Goal: Task Accomplishment & Management: Use online tool/utility

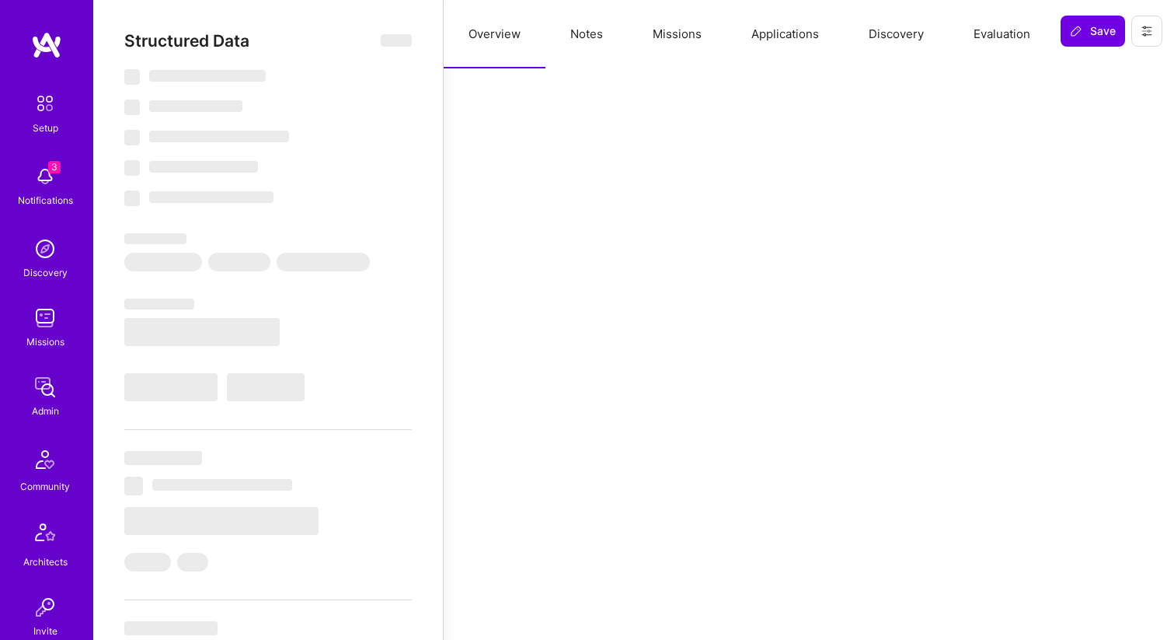
click at [990, 38] on button "Evaluation" at bounding box center [1002, 34] width 106 height 68
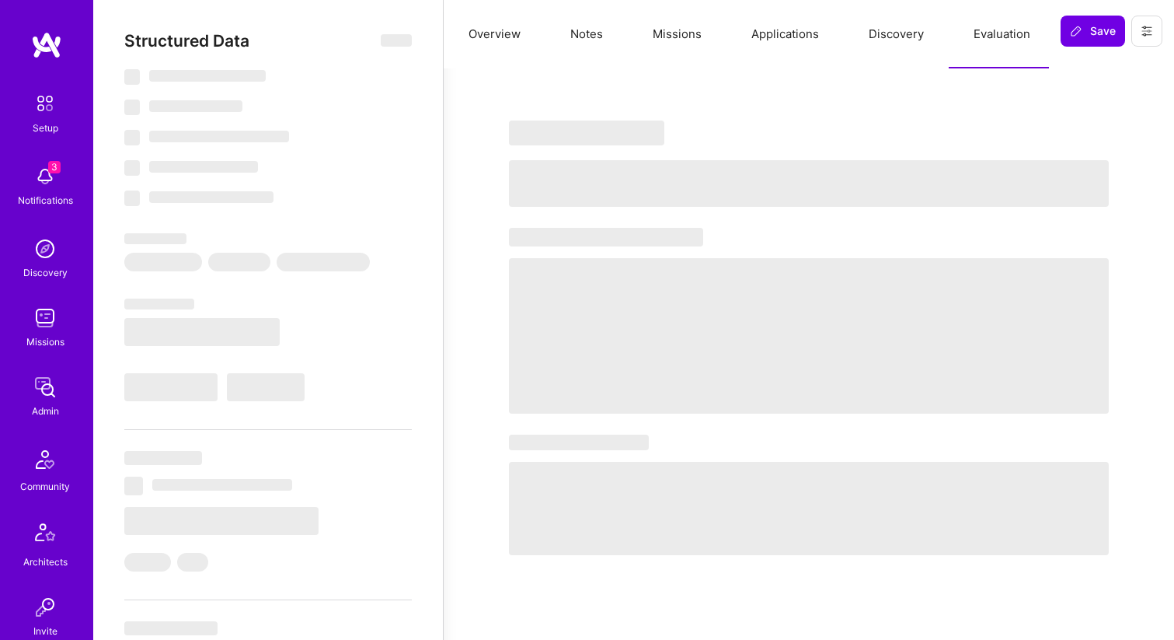
click at [895, 43] on button "Discovery" at bounding box center [896, 34] width 105 height 68
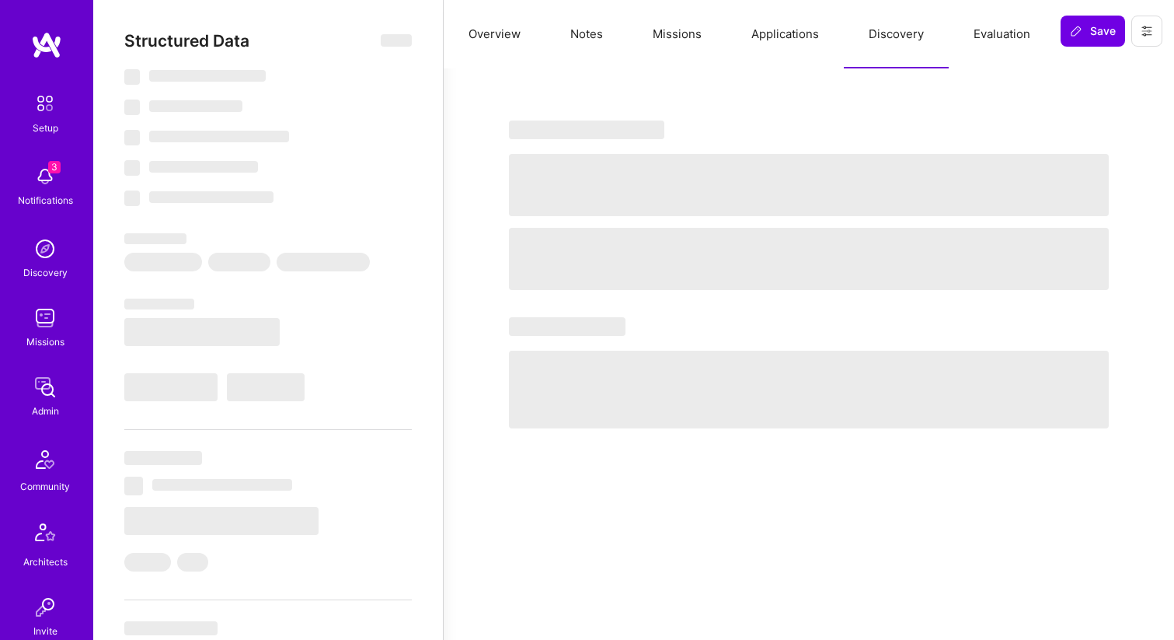
click at [792, 42] on button "Applications" at bounding box center [785, 34] width 117 height 68
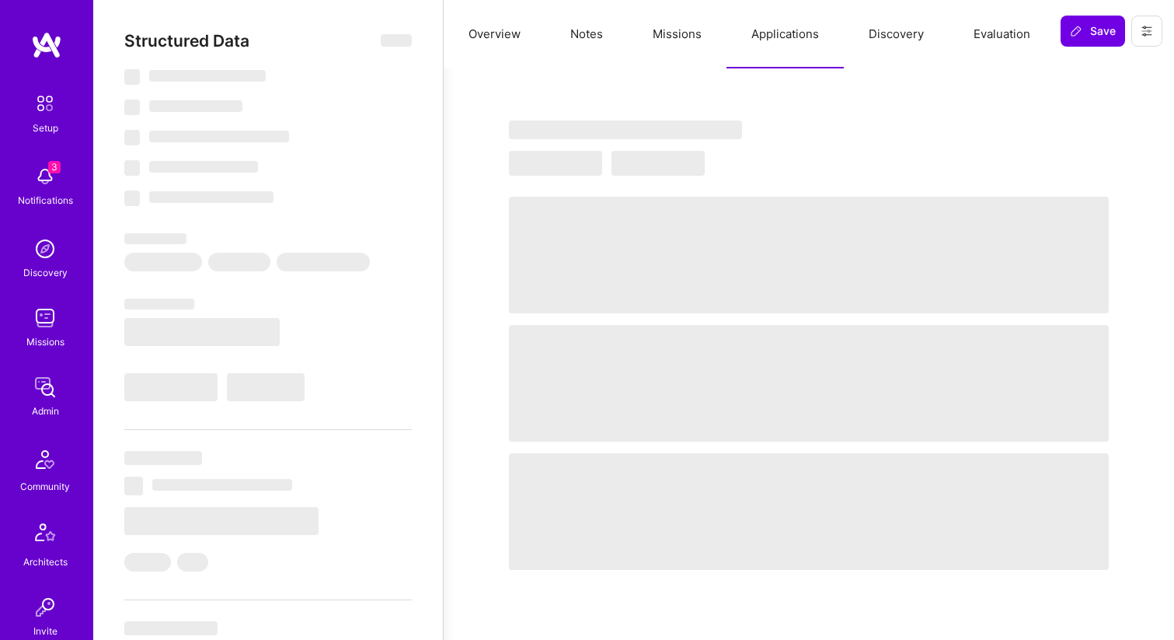
click at [682, 45] on button "Missions" at bounding box center [677, 34] width 99 height 68
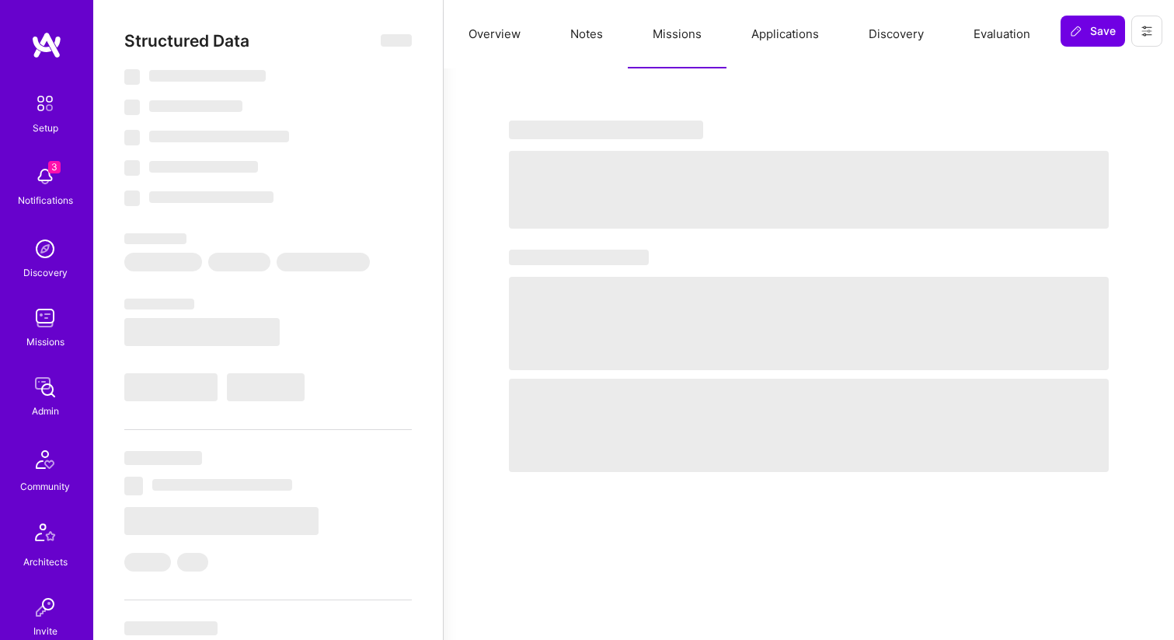
click at [584, 40] on button "Notes" at bounding box center [587, 34] width 82 height 68
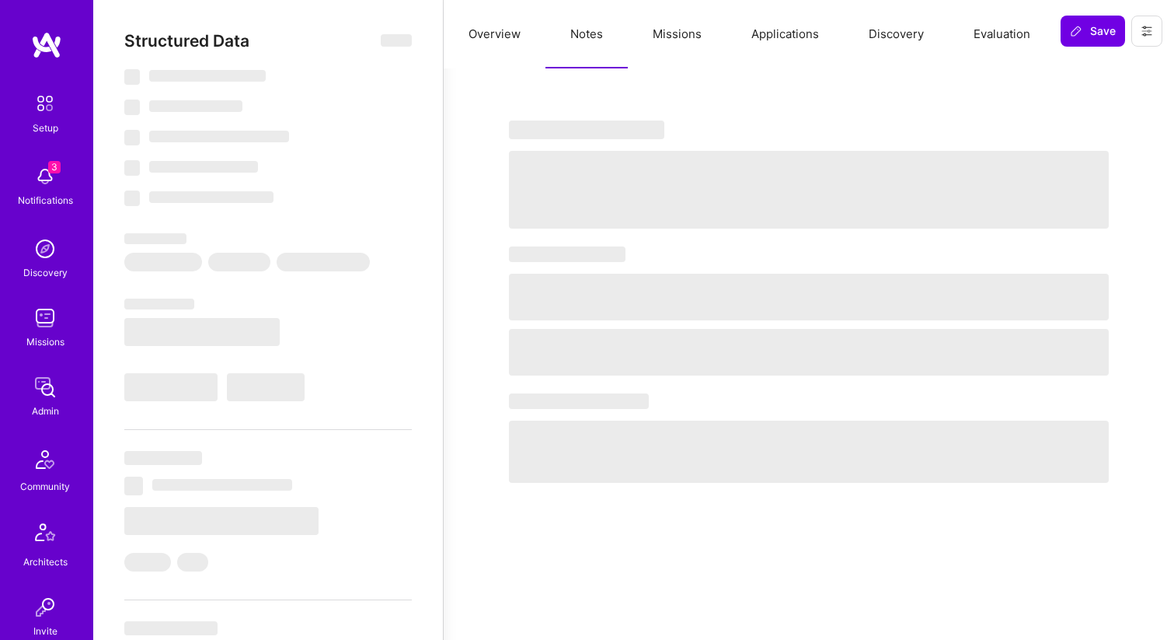
click at [511, 44] on button "Overview" at bounding box center [495, 34] width 102 height 68
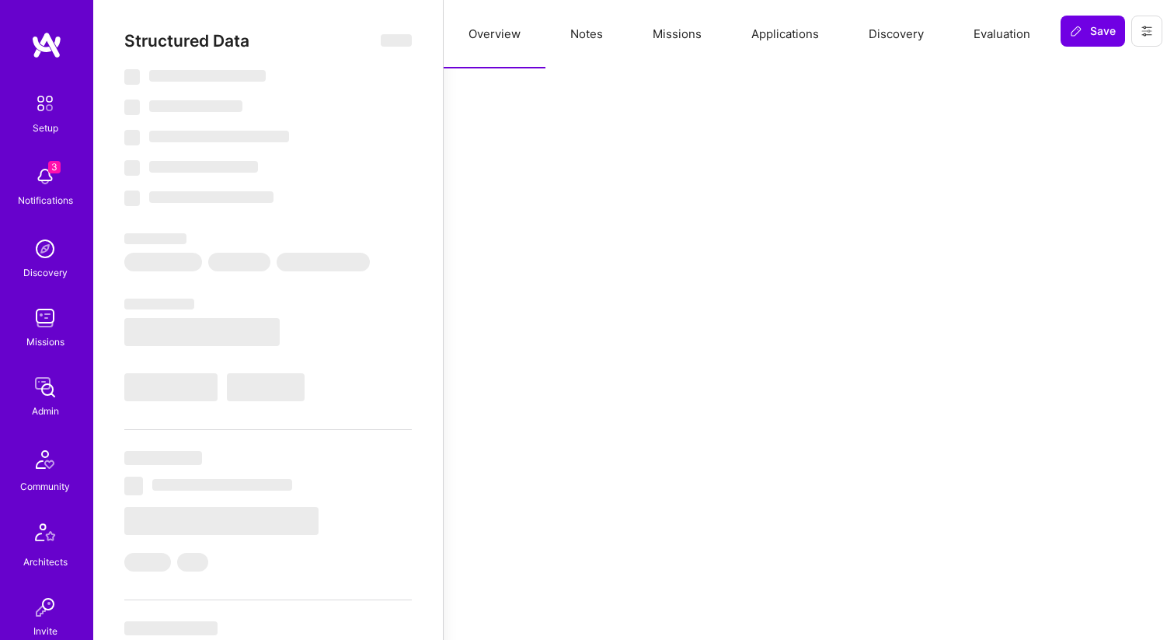
click at [573, 46] on button "Notes" at bounding box center [587, 34] width 82 height 68
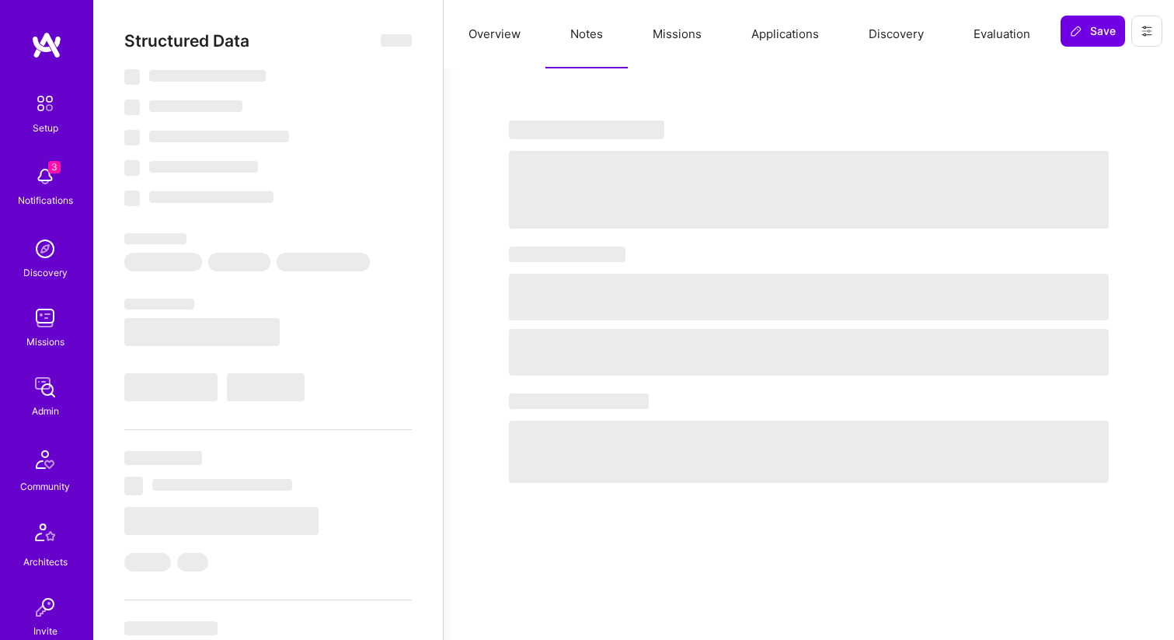
click at [393, 48] on span "‌" at bounding box center [396, 40] width 31 height 19
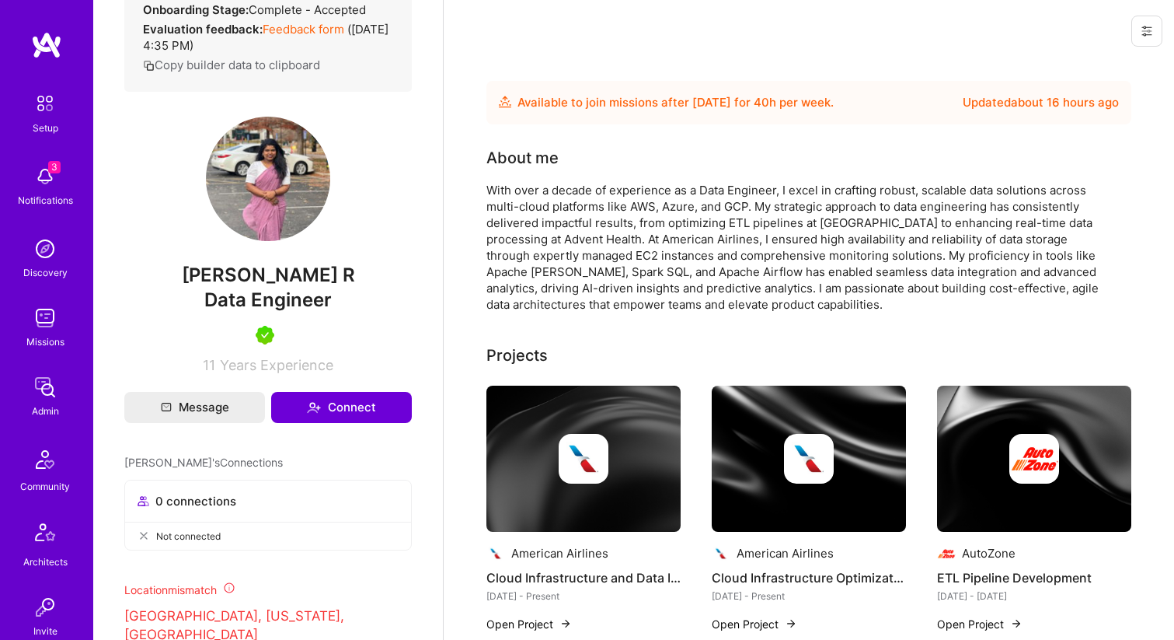
scroll to position [264, 0]
click at [283, 36] on link "Feedback form" at bounding box center [304, 28] width 82 height 15
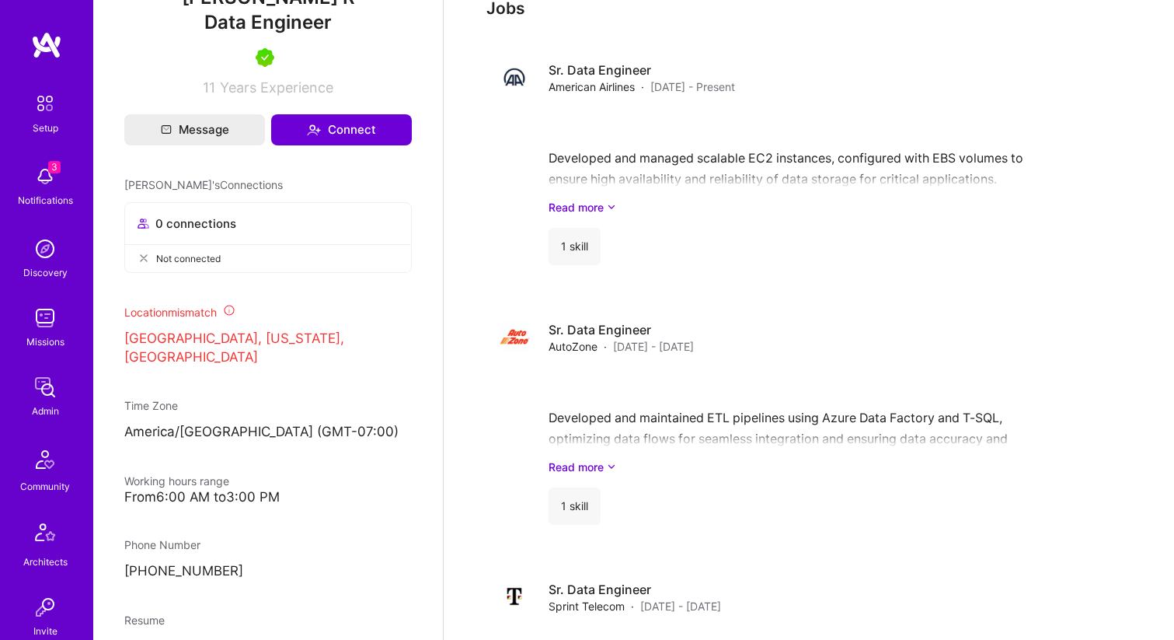
scroll to position [684, 0]
click at [606, 203] on link "Read more" at bounding box center [834, 206] width 571 height 16
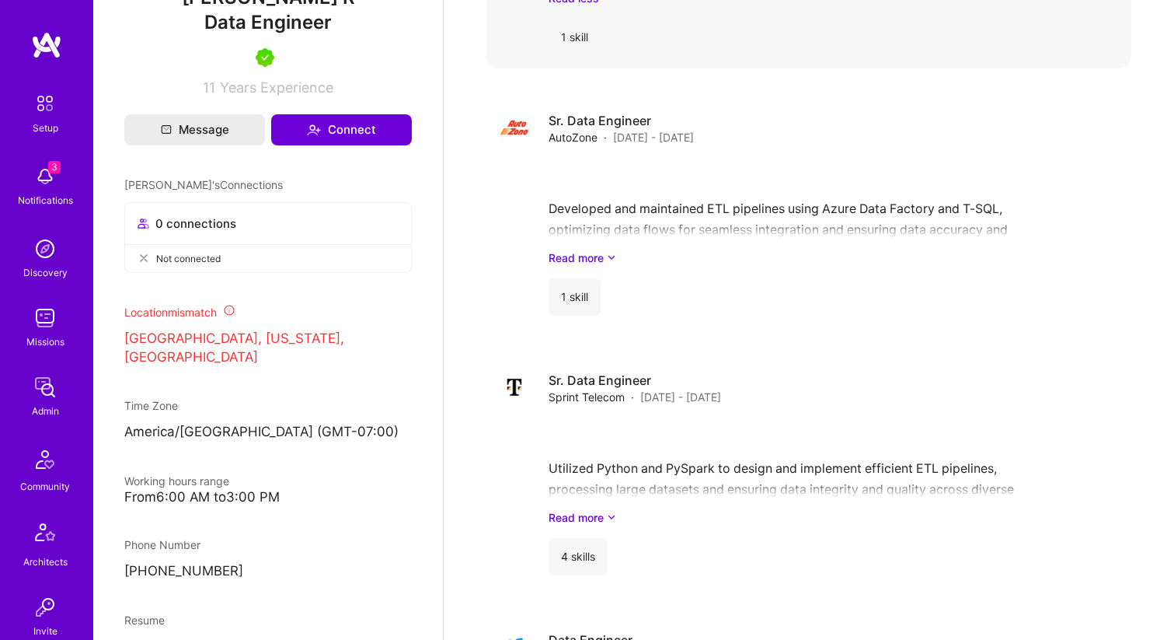
scroll to position [1028, 0]
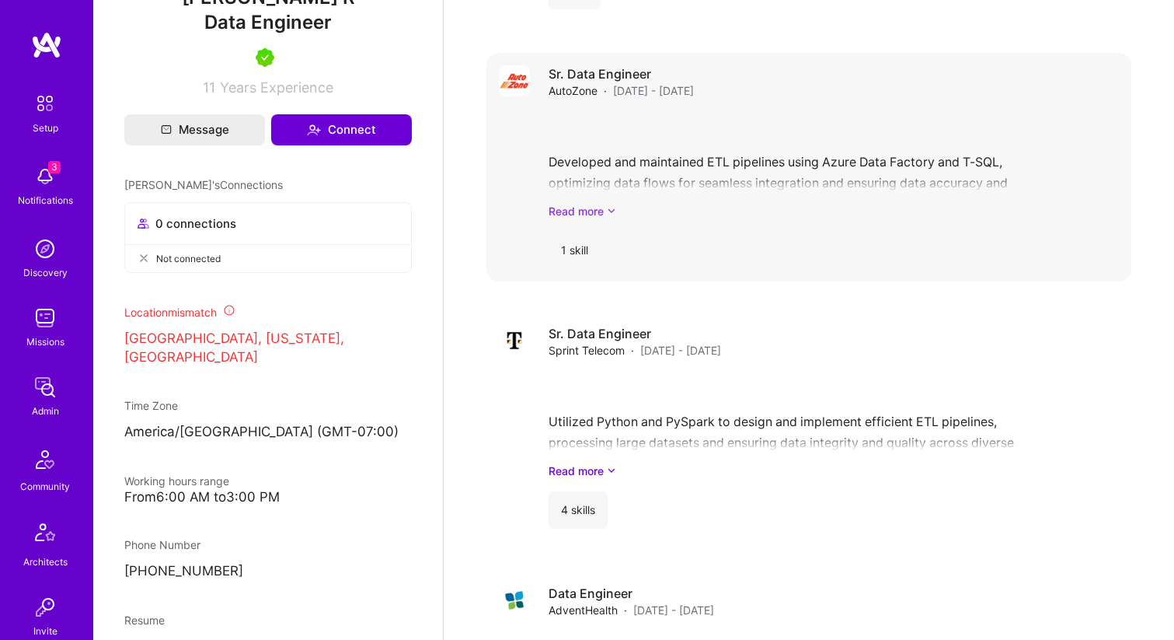
click at [615, 215] on icon at bounding box center [611, 211] width 9 height 16
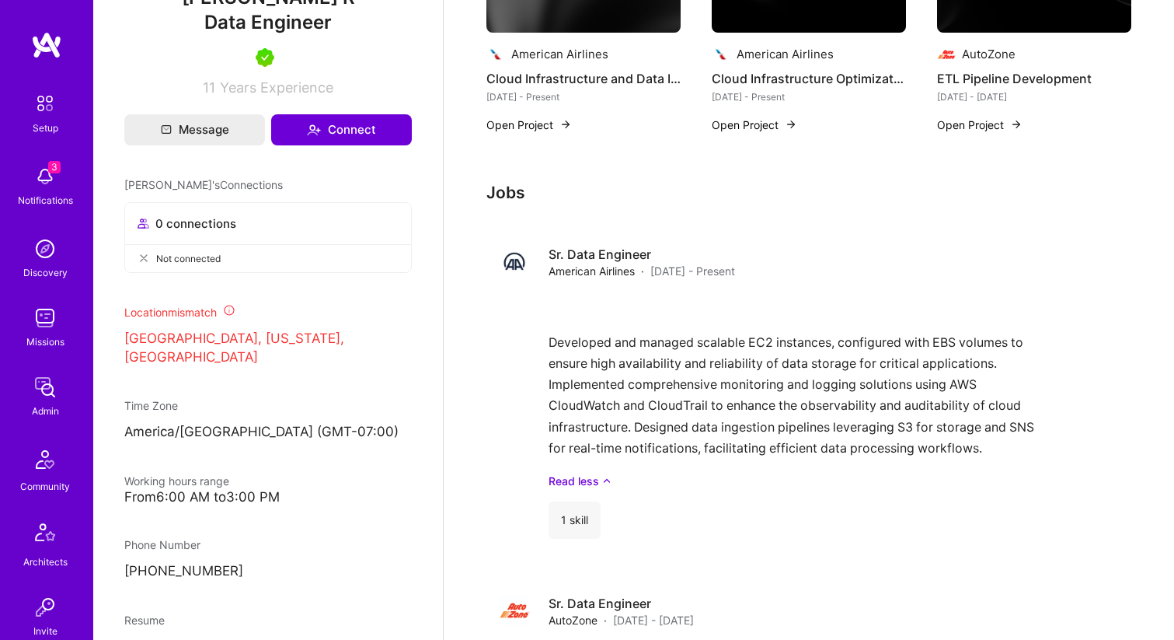
scroll to position [0, 0]
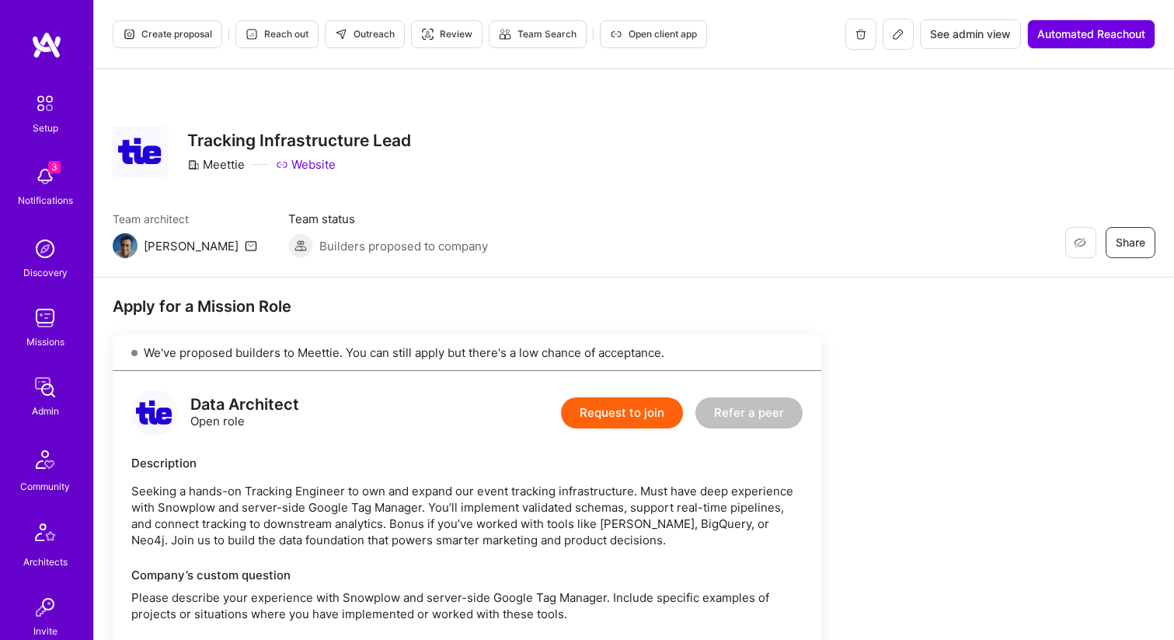
click at [895, 37] on icon at bounding box center [898, 34] width 9 height 9
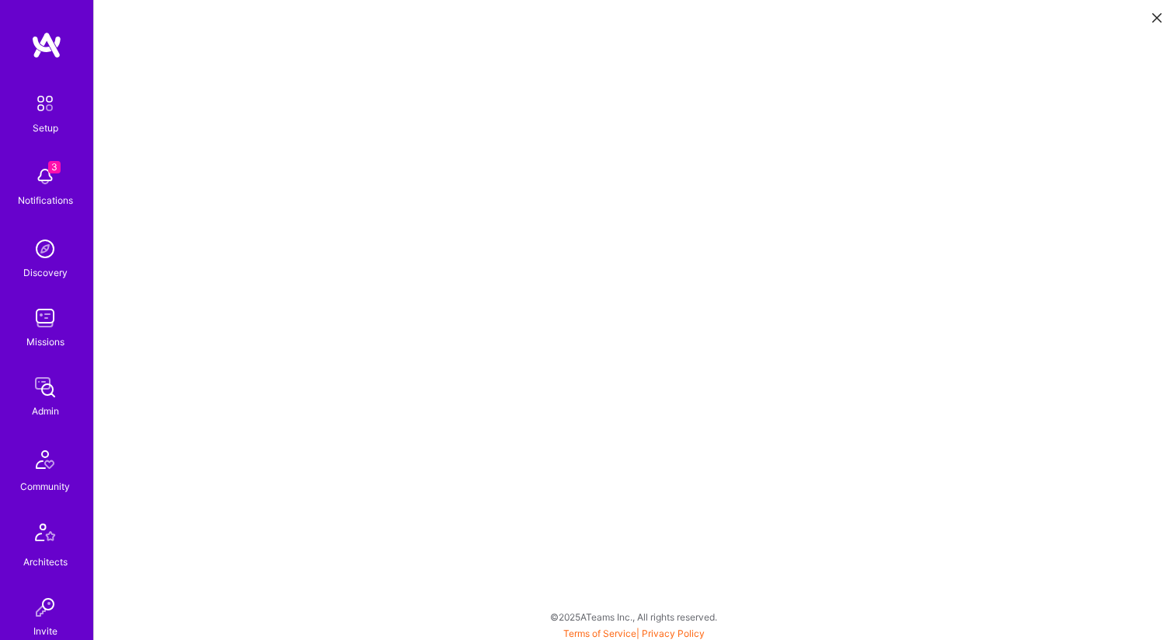
click at [1157, 18] on icon at bounding box center [1157, 17] width 9 height 9
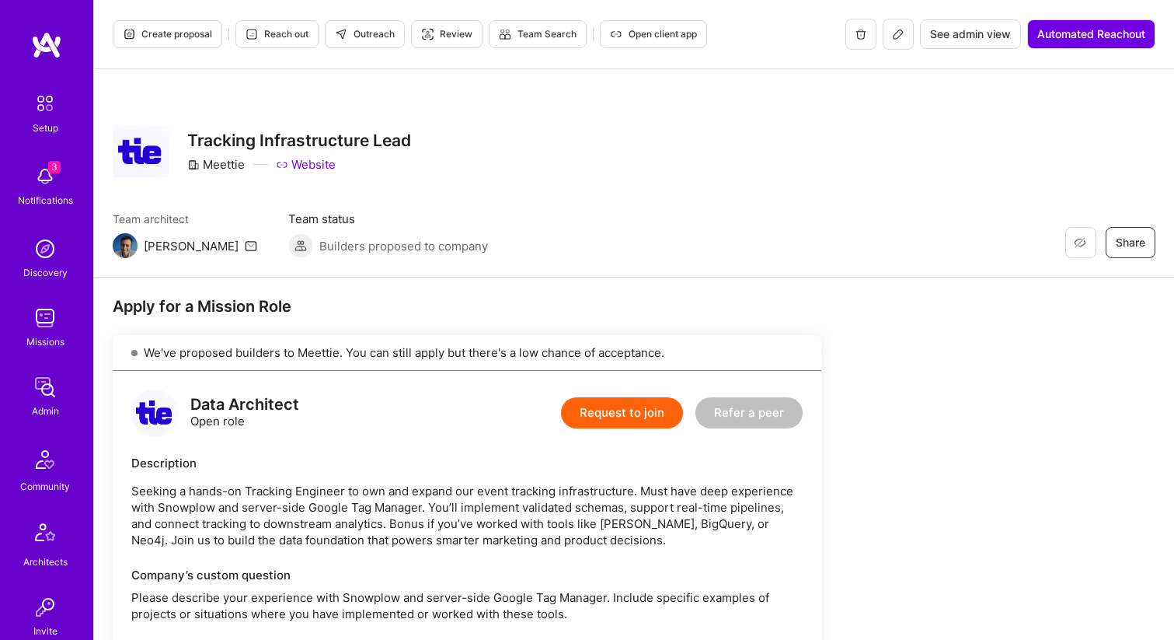
click at [630, 115] on div "Restore Not Interested Share Tracking Infrastructure Lead Meettie Website Team …" at bounding box center [634, 173] width 1080 height 208
click at [480, 274] on div "Restore Not Interested Share Tracking Infrastructure Lead Meettie Website Team …" at bounding box center [634, 173] width 1080 height 208
click at [170, 34] on span "Create proposal" at bounding box center [167, 34] width 89 height 14
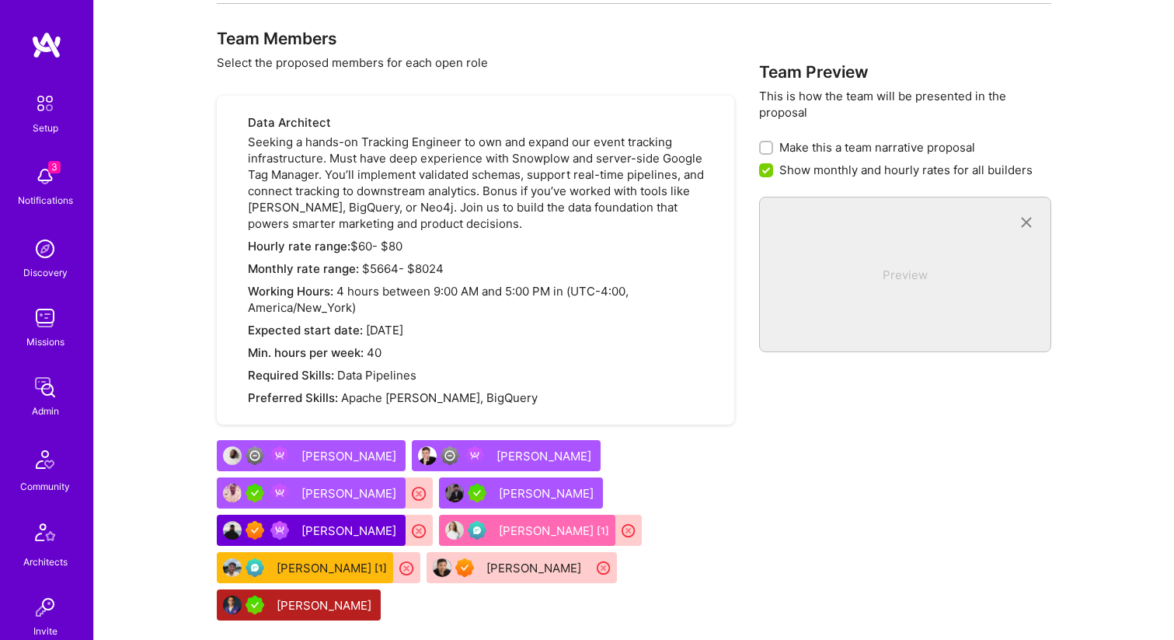
scroll to position [1003, 0]
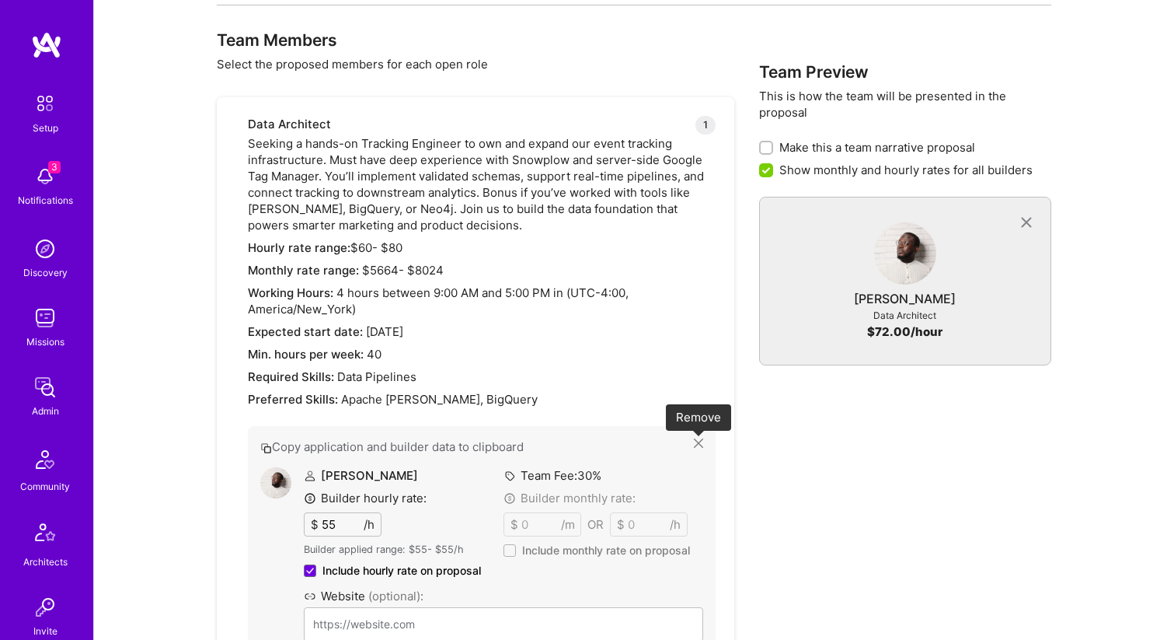
click at [695, 439] on icon at bounding box center [698, 442] width 9 height 9
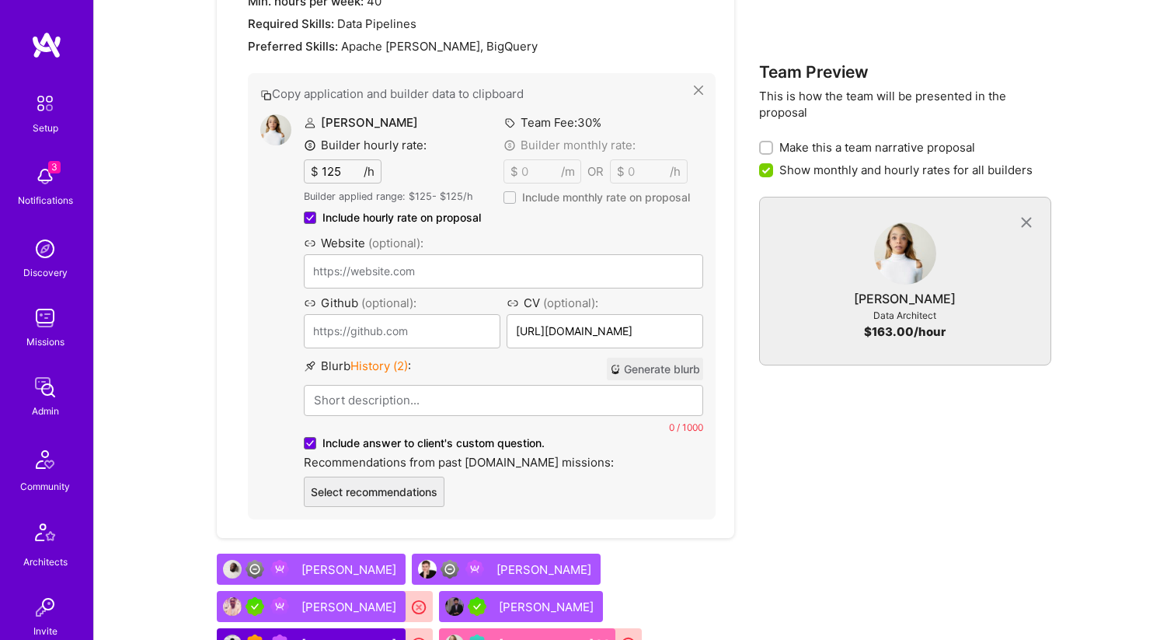
scroll to position [1357, 0]
drag, startPoint x: 521, startPoint y: 410, endPoint x: 1134, endPoint y: 528, distance: 624.6
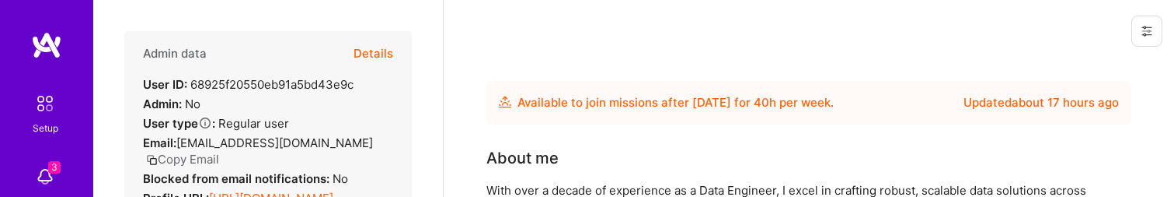
click at [382, 55] on button "Details" at bounding box center [374, 53] width 40 height 45
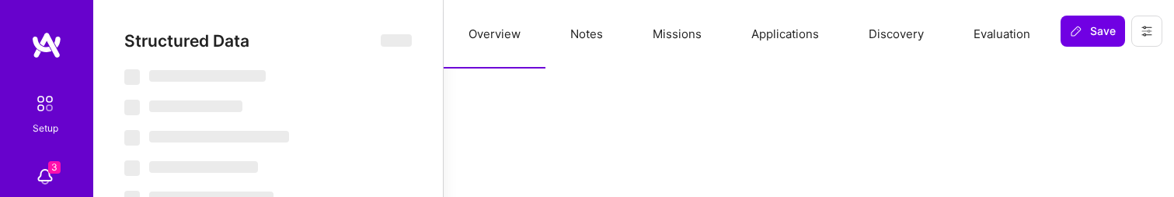
click at [576, 33] on button "Notes" at bounding box center [587, 34] width 82 height 68
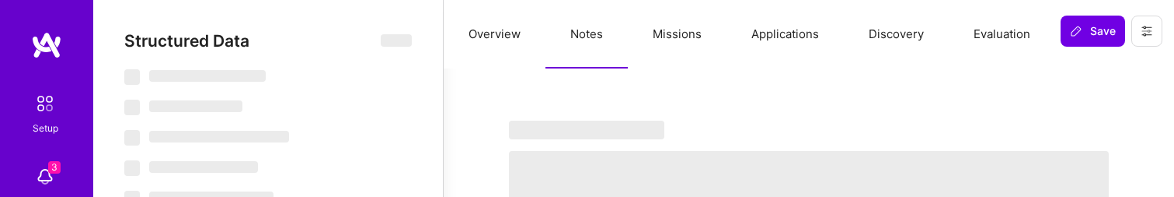
click at [672, 37] on button "Missions" at bounding box center [677, 34] width 99 height 68
click at [737, 39] on button "Applications" at bounding box center [785, 34] width 117 height 68
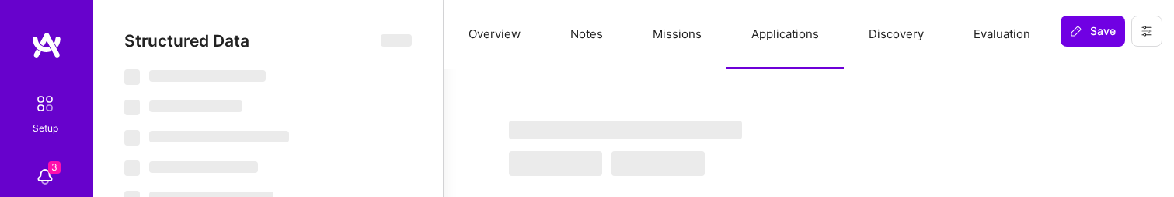
click at [519, 30] on button "Overview" at bounding box center [495, 34] width 102 height 68
